Goal: Transaction & Acquisition: Purchase product/service

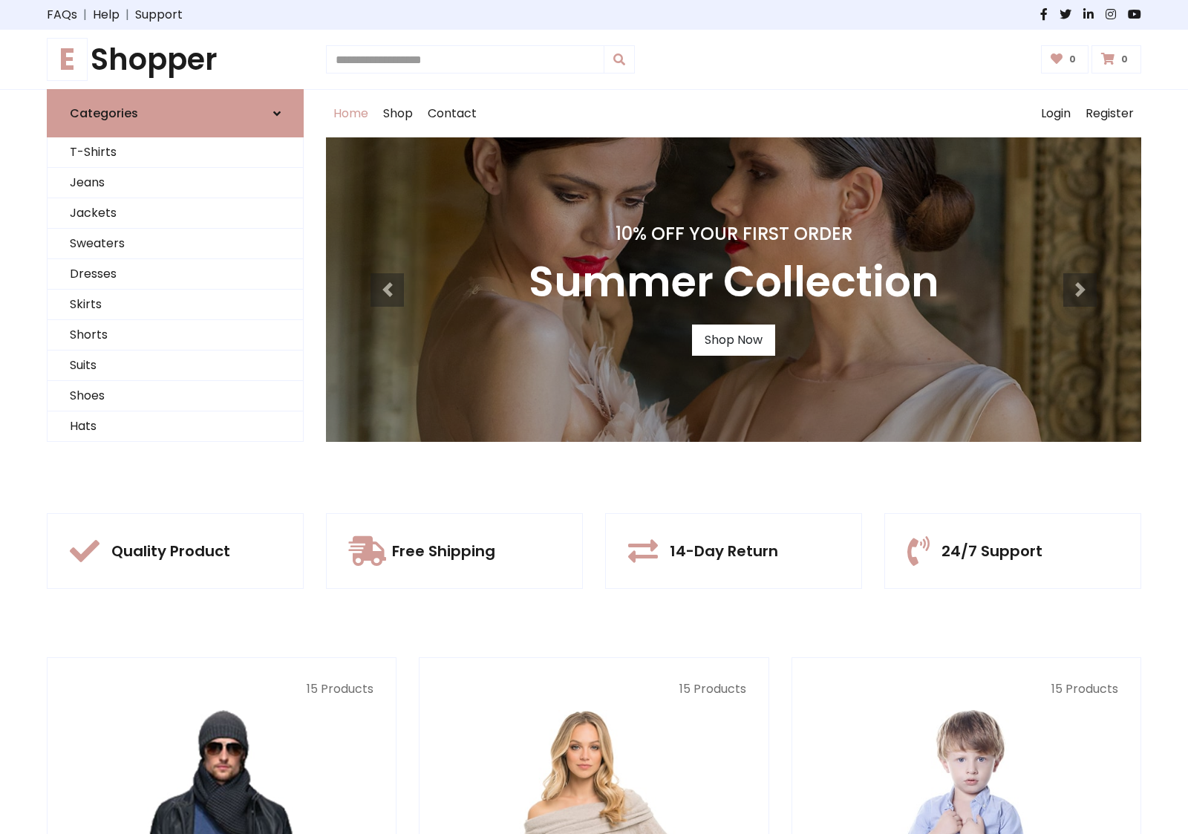
click at [594, 417] on div "10% Off Your First Order Summer Collection Shop Now" at bounding box center [733, 289] width 815 height 304
click at [733, 339] on link "Shop Now" at bounding box center [733, 339] width 83 height 31
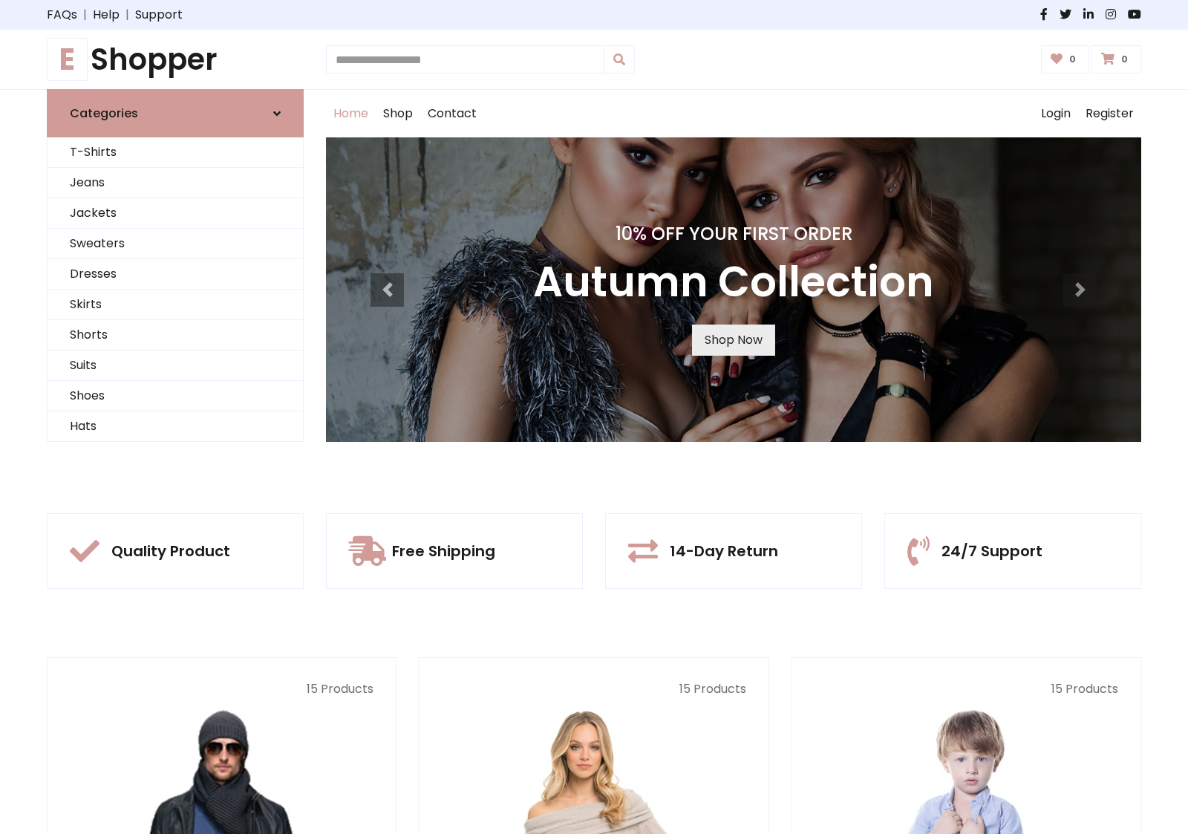
click at [733, 339] on link "Shop Now" at bounding box center [733, 339] width 83 height 31
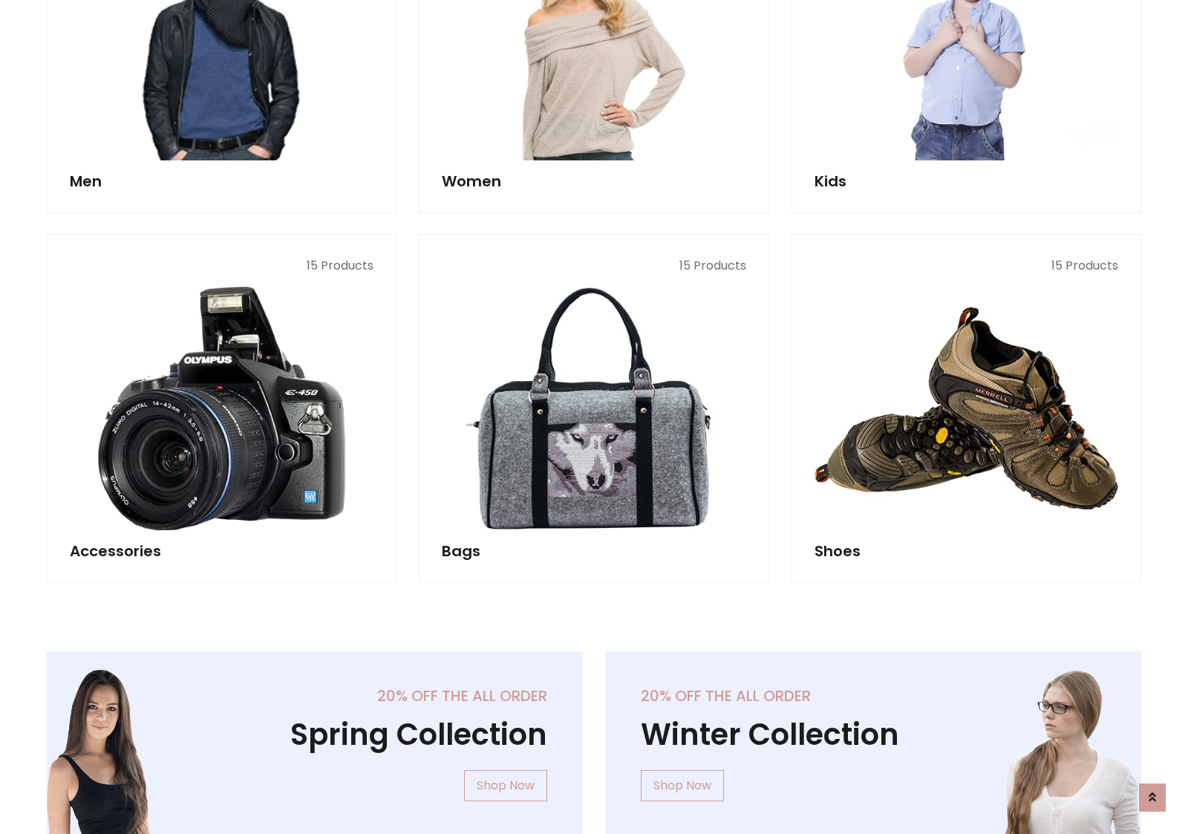
scroll to position [1480, 0]
